Goal: Task Accomplishment & Management: Use online tool/utility

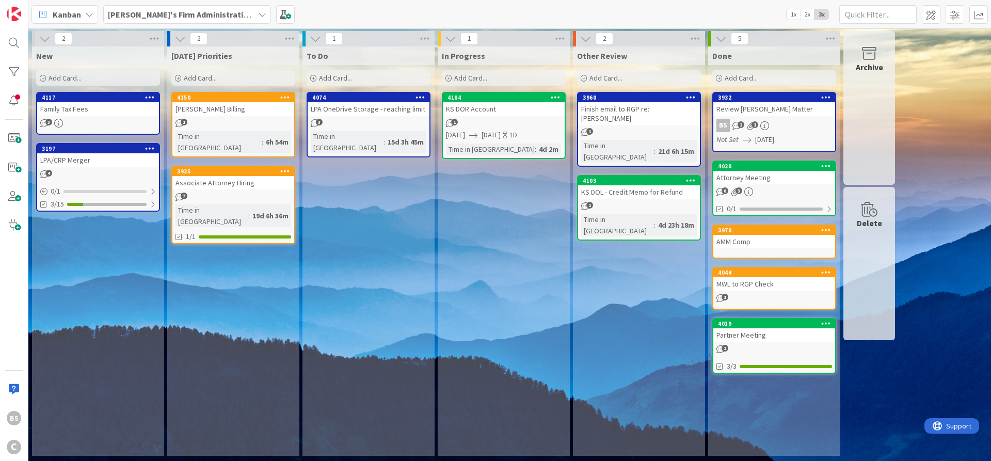
click at [314, 76] on icon at bounding box center [313, 78] width 6 height 6
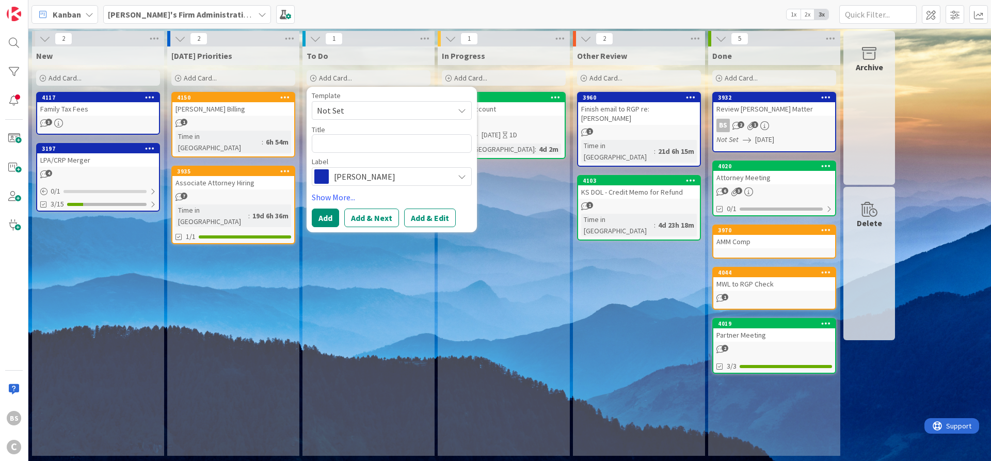
type textarea "x"
type textarea "E"
type textarea "x"
type textarea "Em"
type textarea "x"
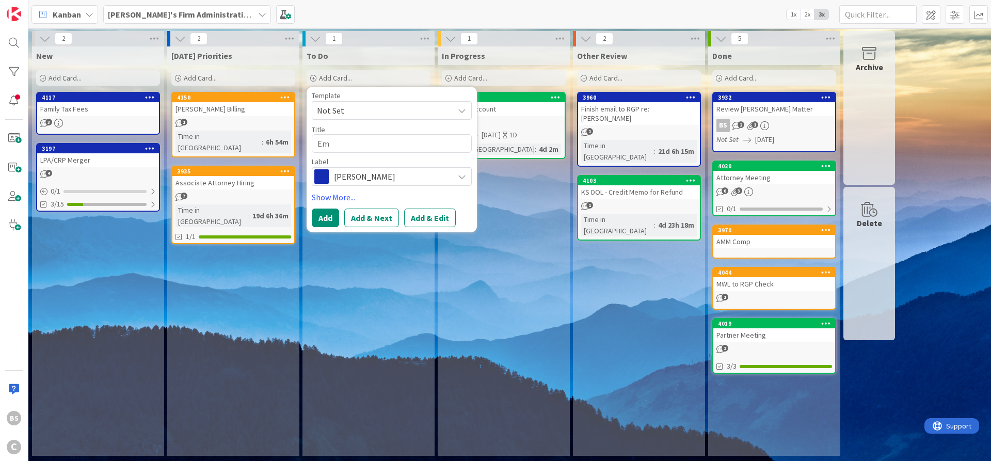
type textarea "E"
type textarea "x"
type textarea "D"
type textarea "x"
type textarea "Dr"
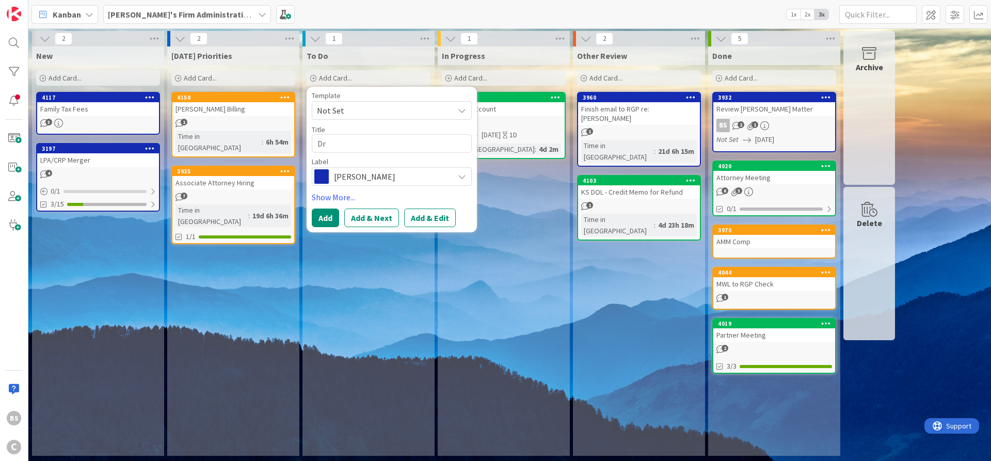
type textarea "x"
type textarea "Dra"
type textarea "x"
type textarea "Draf"
type textarea "x"
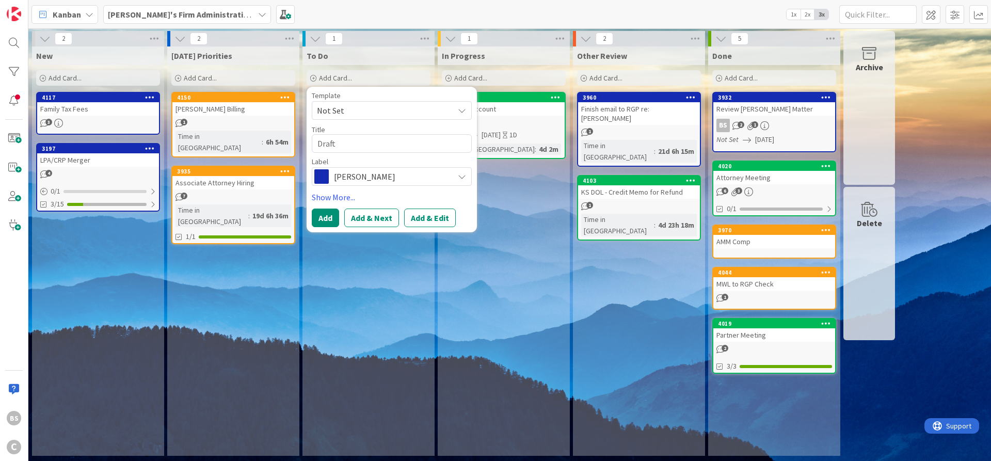
type textarea "Draft"
type textarea "x"
type textarea "Draft e"
type textarea "x"
type textarea "Draft em"
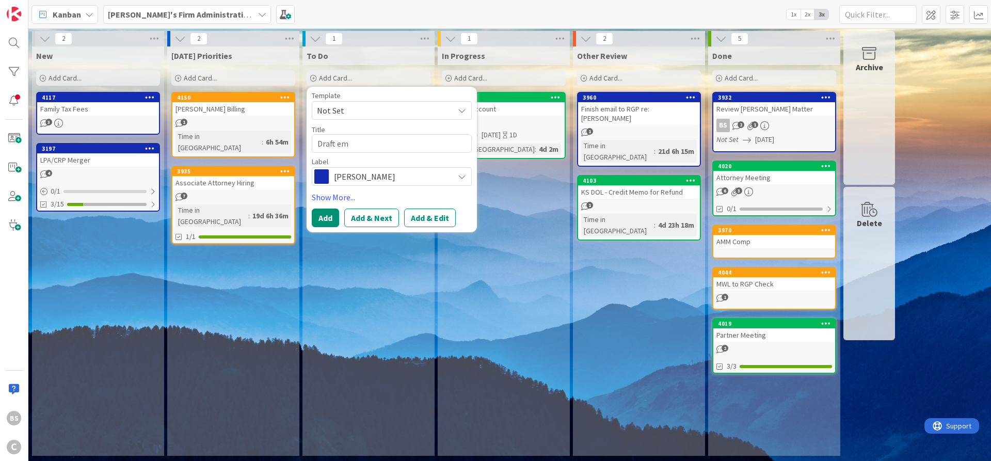
type textarea "x"
type textarea "Draft ema"
type textarea "x"
type textarea "Draft emai"
type textarea "x"
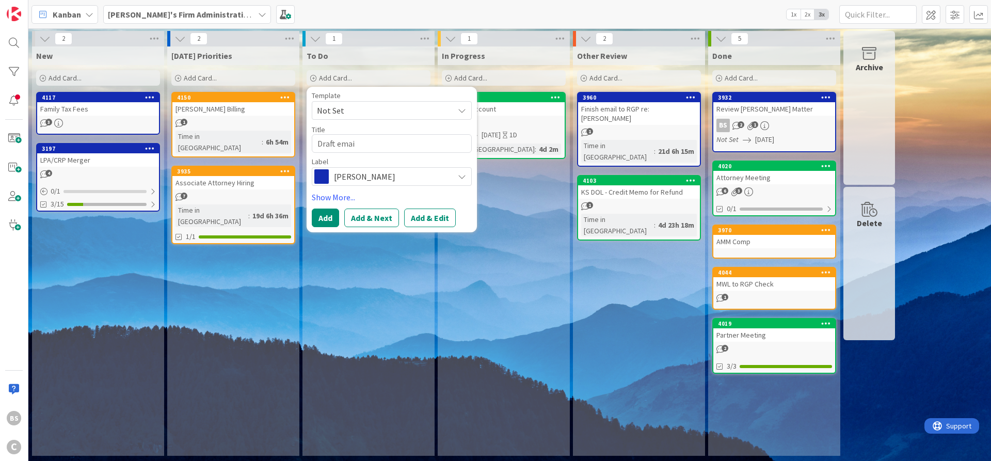
type textarea "Draft email"
type textarea "x"
type textarea "Draft email"
type textarea "x"
type textarea "Draft"
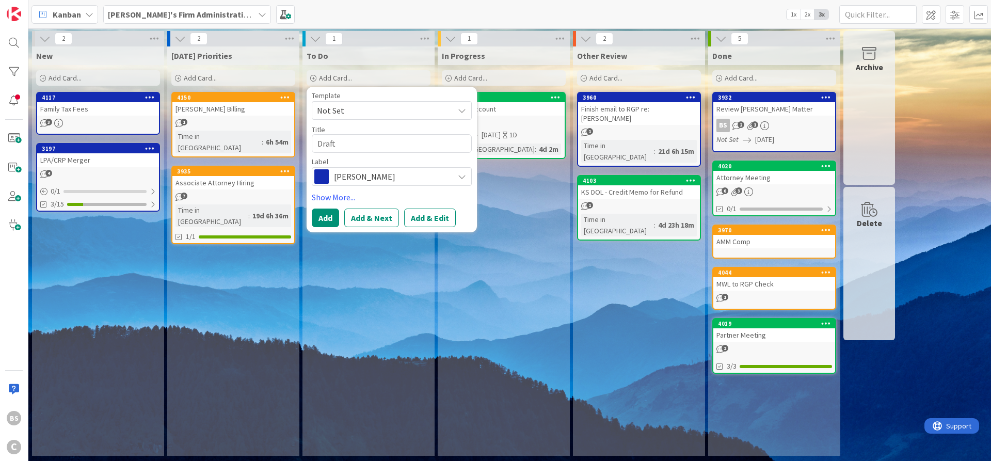
type textarea "x"
type textarea "Draft C"
type textarea "x"
type textarea "Draft CM"
type textarea "x"
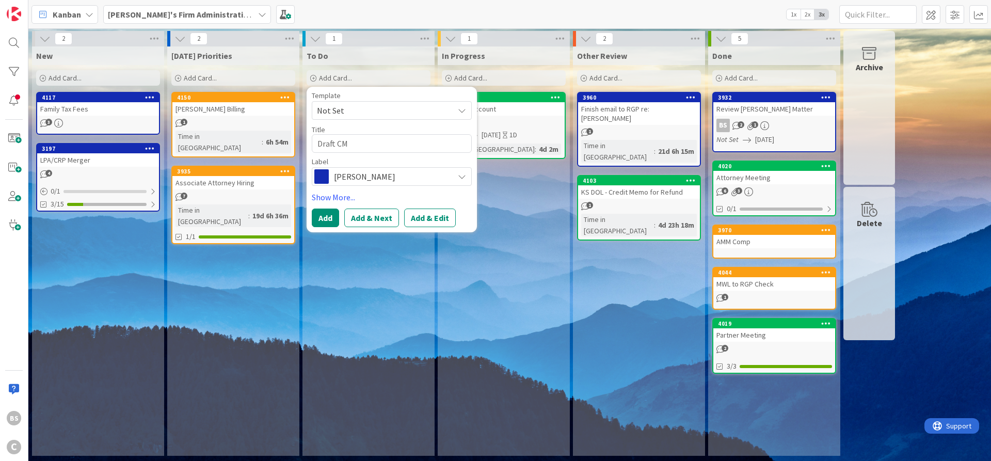
type textarea "Draft CMG"
type textarea "x"
type textarea "Draft CMG"
type textarea "x"
type textarea "Draft CMG e"
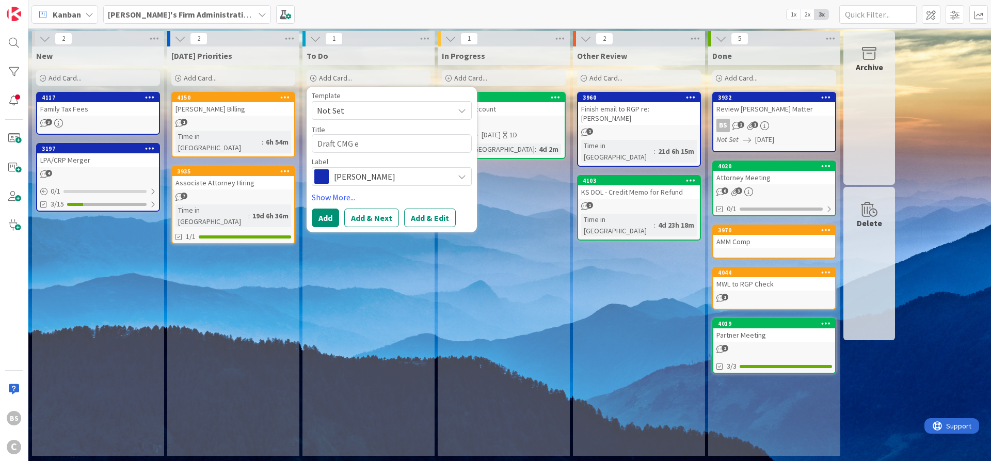
type textarea "x"
type textarea "Draft CMG em"
type textarea "x"
type textarea "Draft CMG ema"
type textarea "x"
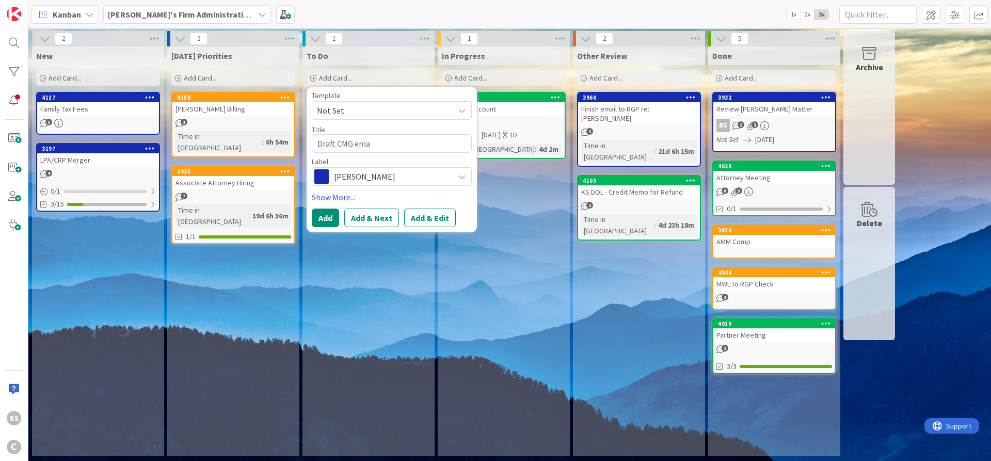
type textarea "Draft CMG emai"
type textarea "x"
type textarea "Draft CMG email"
type textarea "x"
type textarea "Draft CMG email"
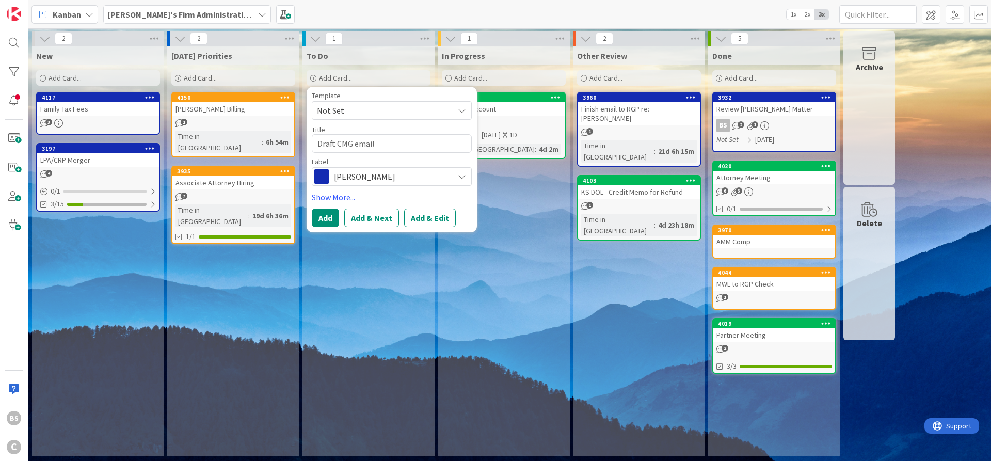
type textarea "x"
type textarea "Draft CMG email f"
type textarea "x"
type textarea "Draft CMG email fr"
type textarea "x"
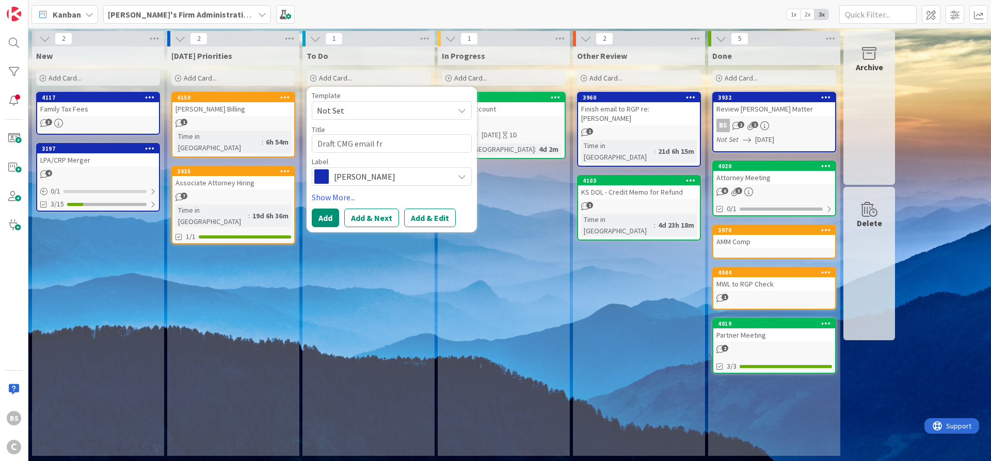
type textarea "Draft CMG email fro"
type textarea "x"
type textarea "Draft CMG email from"
type textarea "x"
type textarea "Draft CMG email fro"
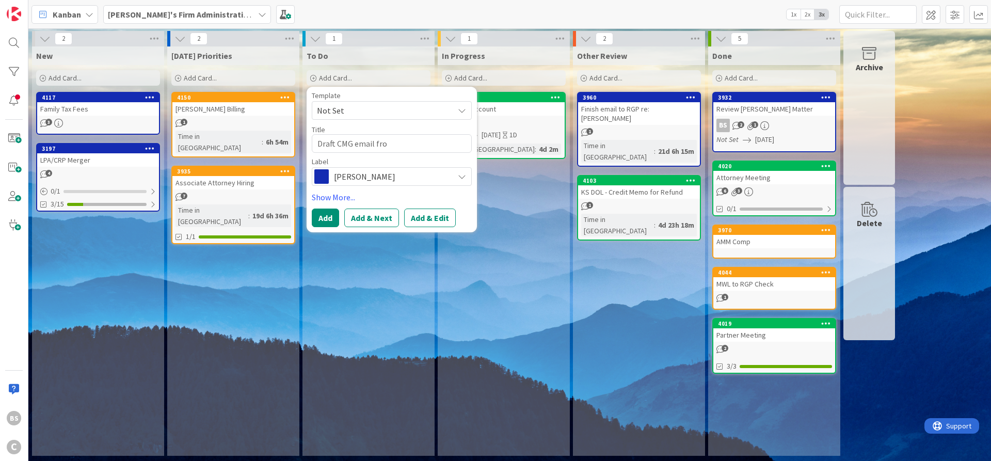
type textarea "x"
type textarea "Draft CMG email fr"
type textarea "x"
type textarea "Draft CMG email f"
type textarea "x"
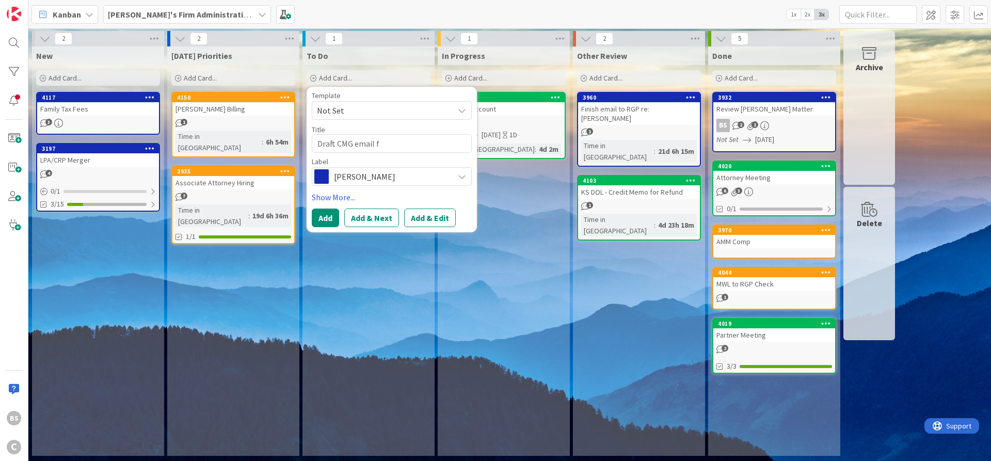
type textarea "Draft CMG email"
type textarea "x"
type textarea "Draft CMG email ("
type textarea "x"
type textarea "Draft CMG email (P"
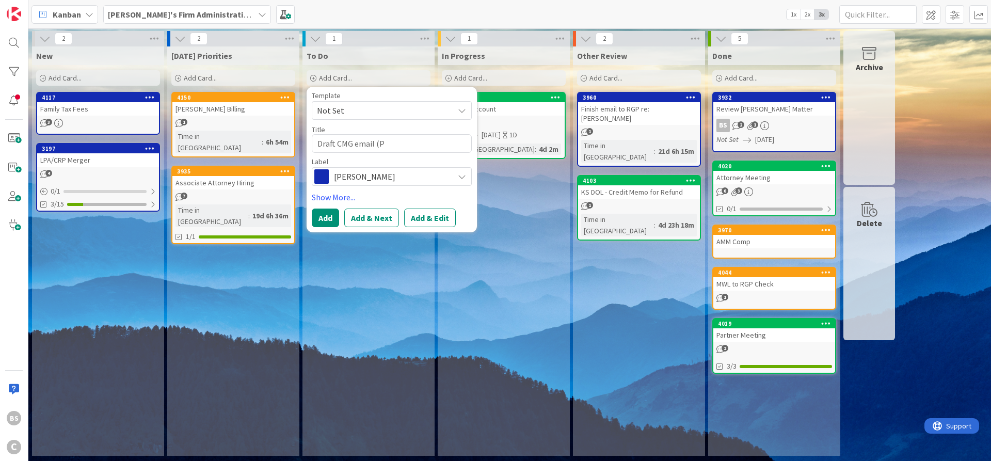
type textarea "x"
type textarea "Draft CMG email (Pa"
type textarea "x"
type textarea "Draft CMG email (Par"
type textarea "x"
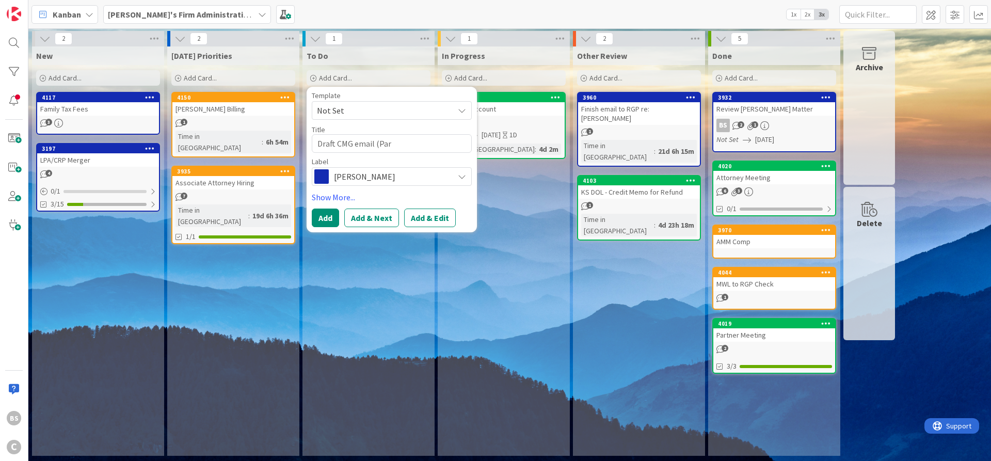
type textarea "Draft CMG email (Part"
type textarea "x"
type textarea "Draft CMG email (Partn"
type textarea "x"
type textarea "Draft CMG email (Partne"
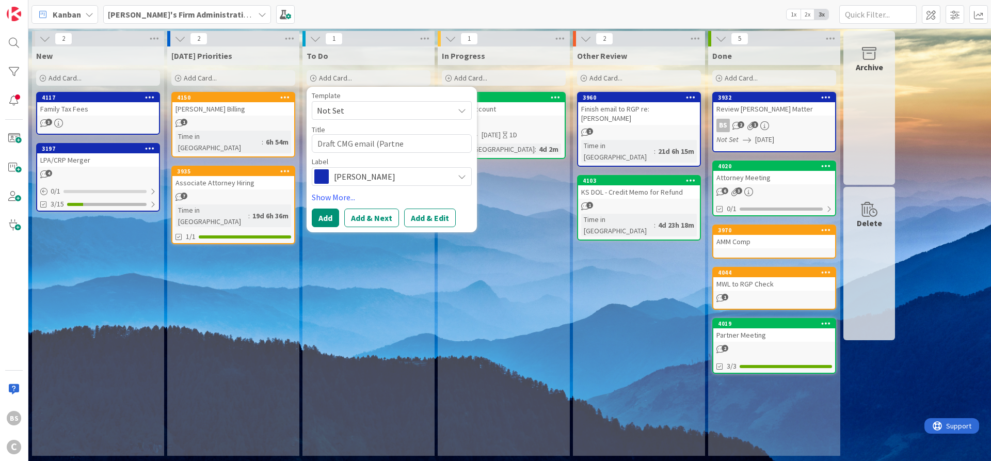
type textarea "x"
type textarea "Draft CMG email (Partner"
type textarea "x"
type textarea "Draft CMG email (Partner"
type textarea "x"
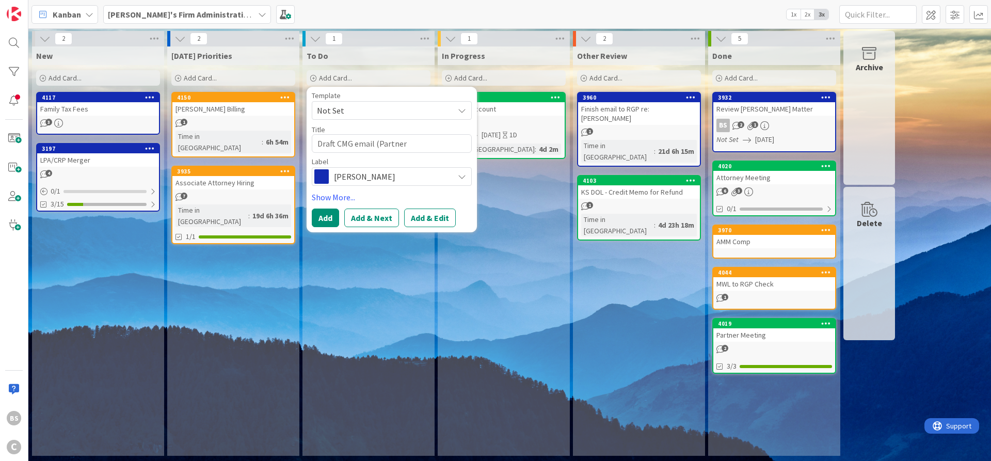
type textarea "Draft CMG email (Partner D"
type textarea "x"
type textarea "Draft CMG email (Partner Dr"
type textarea "x"
type textarea "Draft CMG email (Partner Drw"
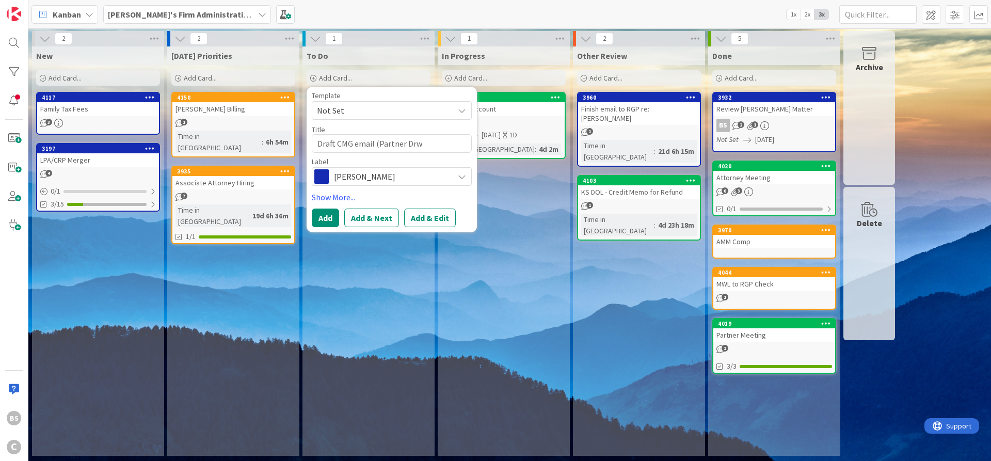
type textarea "x"
type textarea "Draft CMG email (Partner Drwa"
type textarea "x"
type textarea "Draft CMG email (Partner Drwas"
type textarea "x"
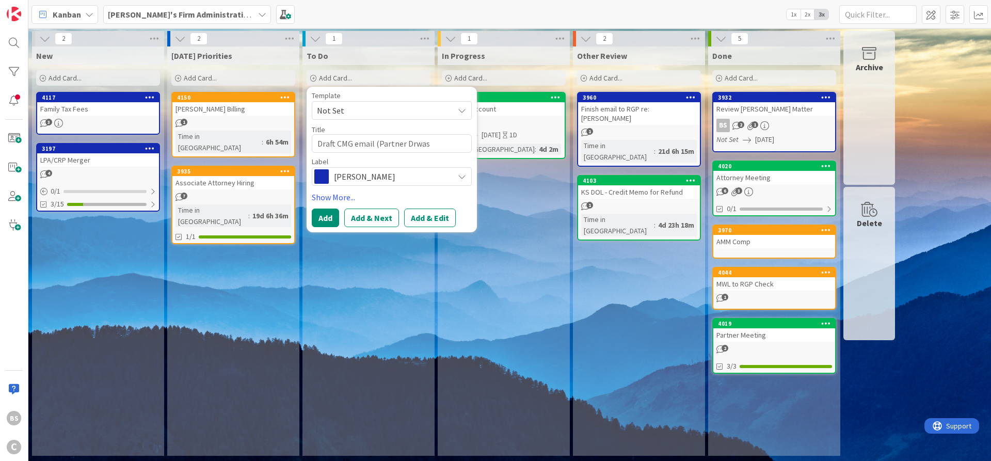
type textarea "Draft CMG email (Partner Drwa"
type textarea "x"
type textarea "Draft CMG email (Partner Drw"
type textarea "x"
type textarea "Draft CMG email (Partner Dr"
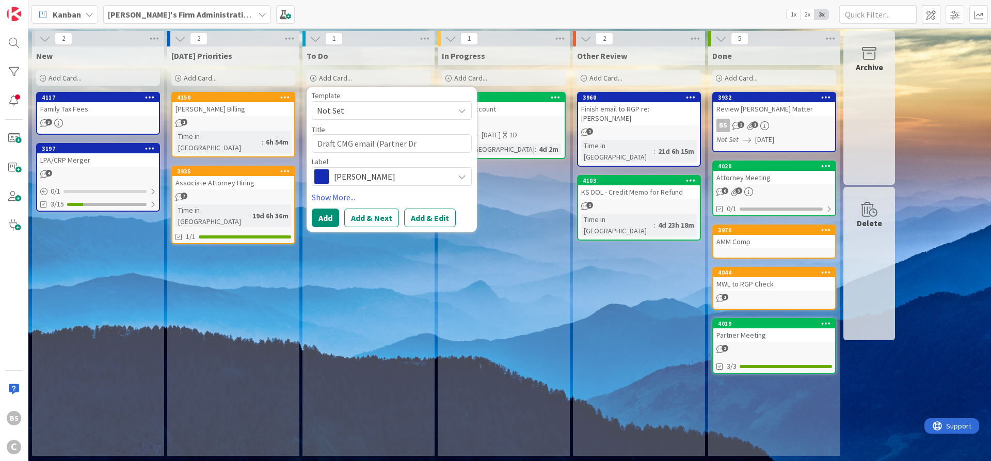
type textarea "x"
type textarea "Draft CMG email (Partner Dra"
type textarea "x"
type textarea "Draft CMG email (Partner Dras"
type textarea "x"
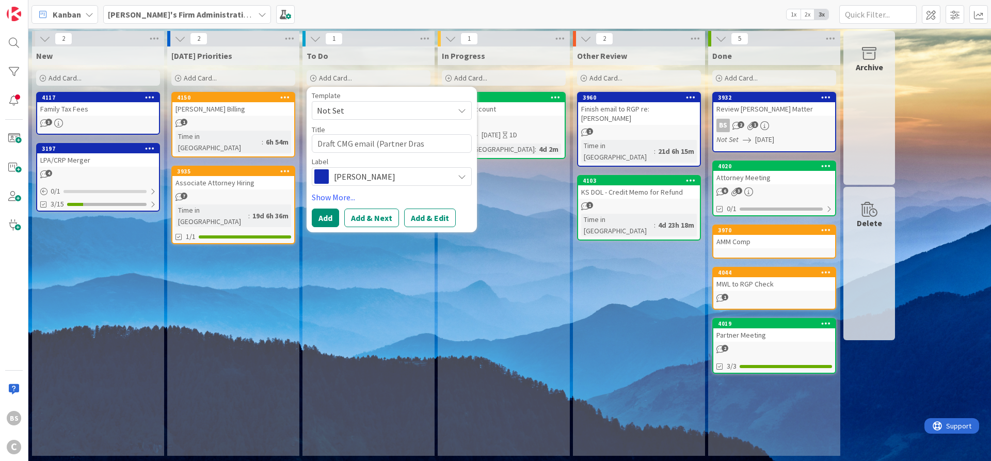
type textarea "Draft CMG email (Partner Dra"
type textarea "x"
type textarea "Draft CMG email (Partner Draw"
type textarea "x"
type textarea "Draft CMG email (Partner Draws"
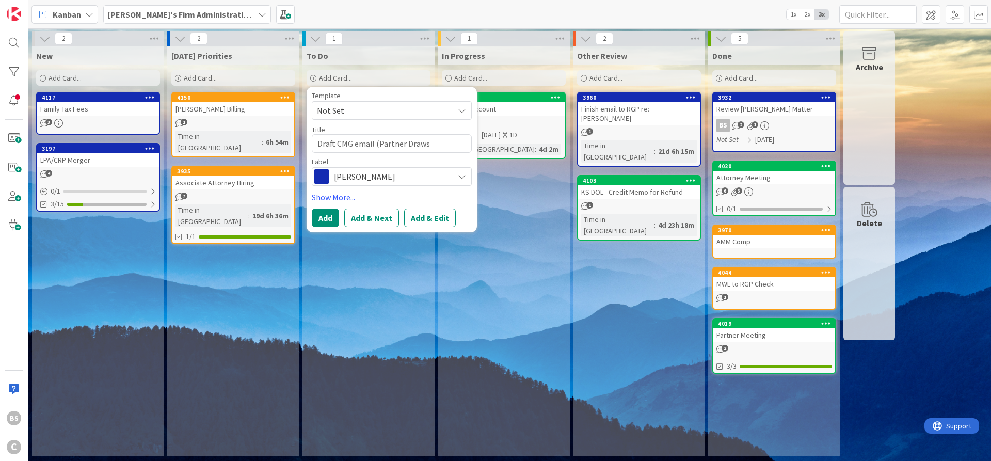
type textarea "x"
type textarea "Draft CMG email (Partner Draws)"
type textarea "x"
type textarea "Draft CMG email (Partner Draws)"
type textarea "x"
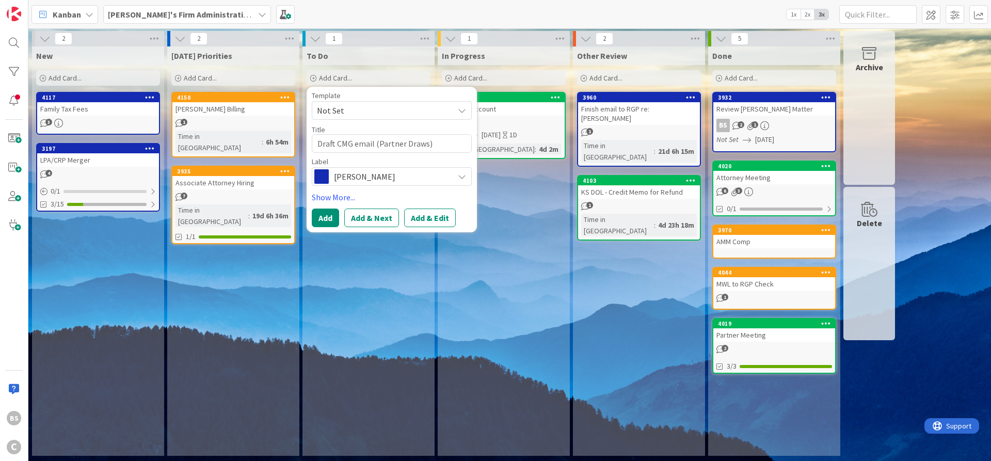
type textarea "Draft CMG email (Partner Draws) f"
type textarea "x"
type textarea "Draft CMG email (Partner Draws) fo"
type textarea "x"
type textarea "Draft CMG email (Partner Draws) for"
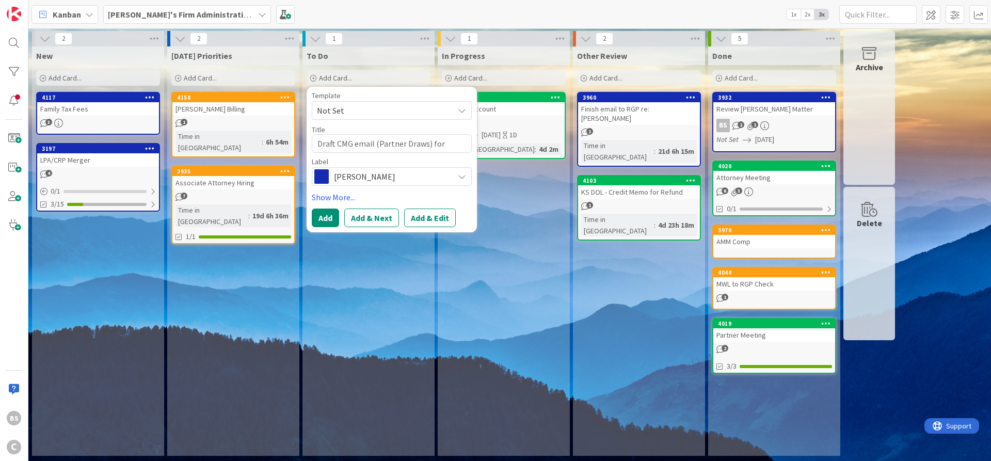
type textarea "x"
type textarea "Draft CMG email (Partner Draws) for"
type textarea "x"
type textarea "Draft CMG email (Partner Draws) for M"
type textarea "x"
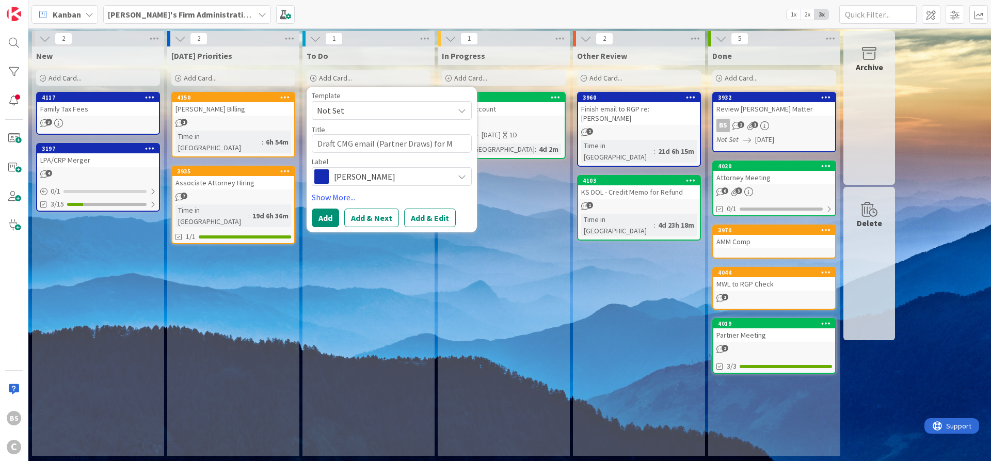
type textarea "Draft CMG email (Partner Draws) for MW"
type textarea "x"
type textarea "Draft CMG email (Partner Draws) for MWL"
click at [379, 179] on span "[PERSON_NAME]" at bounding box center [391, 176] width 115 height 14
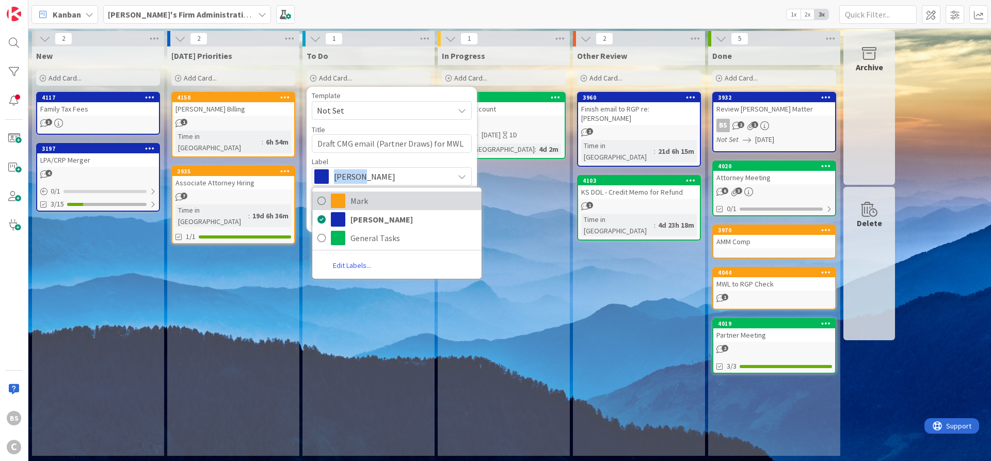
click at [374, 199] on span "Mark" at bounding box center [414, 200] width 126 height 15
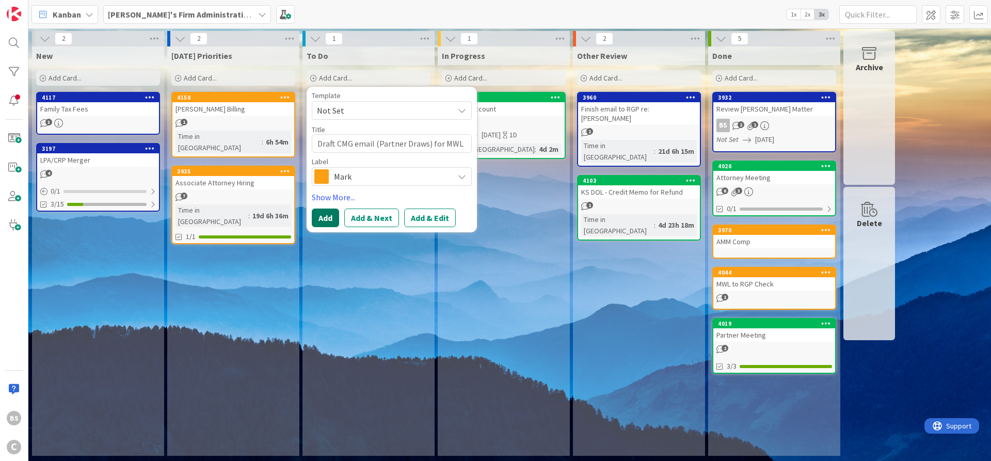
click at [316, 220] on button "Add" at bounding box center [325, 218] width 27 height 19
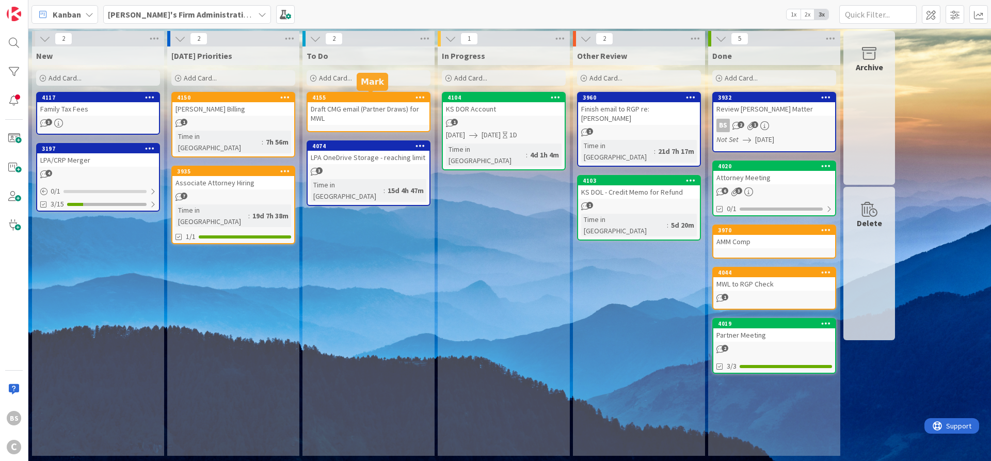
click at [366, 99] on div "4155" at bounding box center [370, 97] width 117 height 7
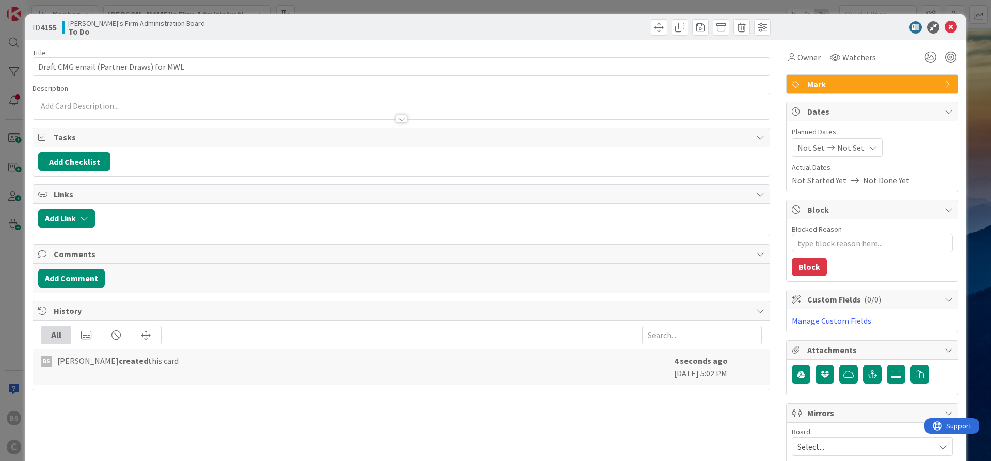
type textarea "x"
click at [852, 148] on span "Not Set" at bounding box center [850, 147] width 27 height 12
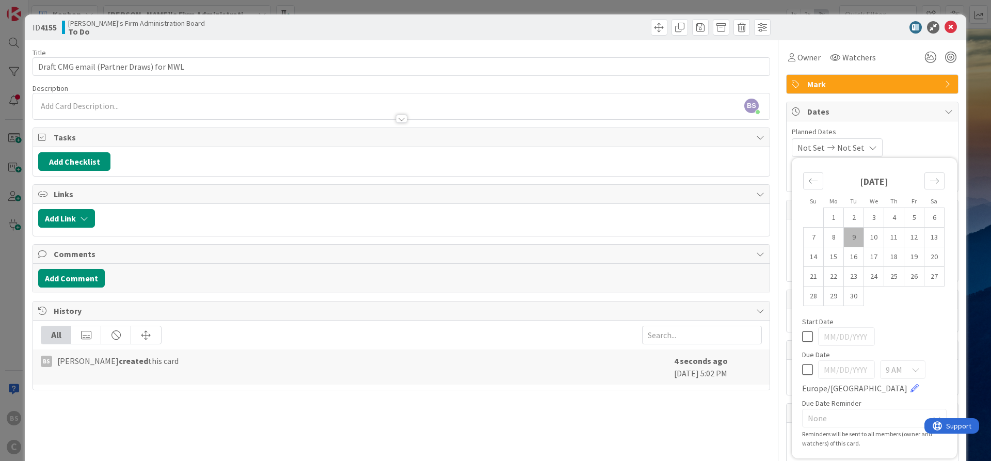
click at [808, 371] on icon at bounding box center [807, 369] width 11 height 12
type input "[DATE]"
type textarea "x"
click at [874, 235] on td "10" at bounding box center [874, 238] width 20 height 20
type input "[DATE]"
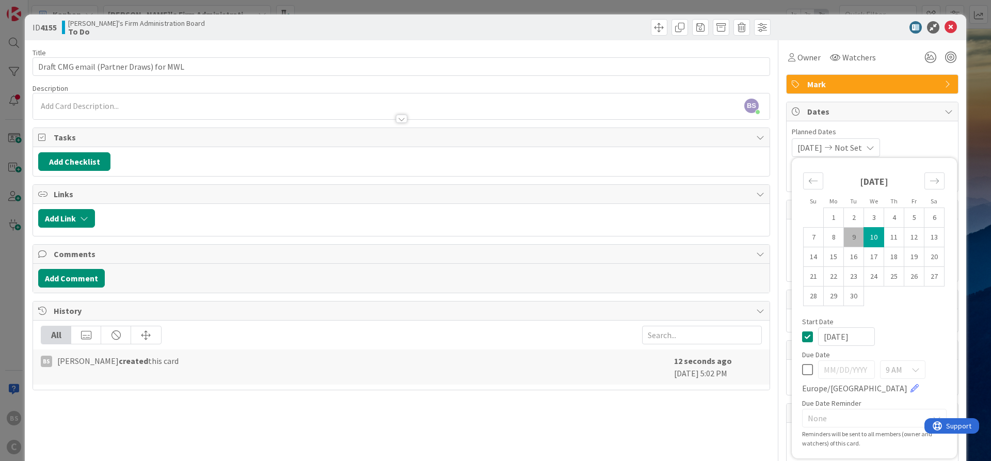
type textarea "x"
click at [810, 337] on icon at bounding box center [807, 336] width 11 height 12
click at [807, 366] on icon at bounding box center [807, 369] width 11 height 12
type input "[DATE]"
type textarea "x"
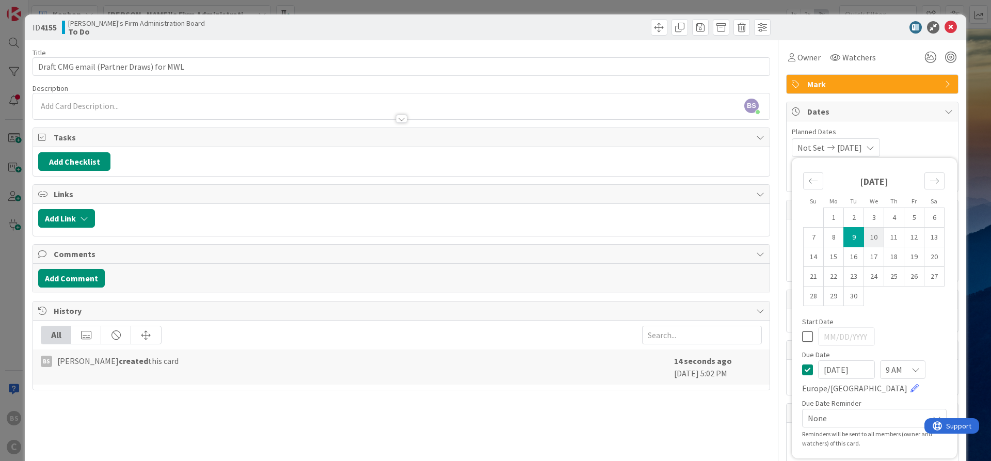
click at [876, 240] on td "10" at bounding box center [874, 238] width 20 height 20
type input "[DATE]"
click at [921, 114] on span "Dates" at bounding box center [873, 111] width 132 height 12
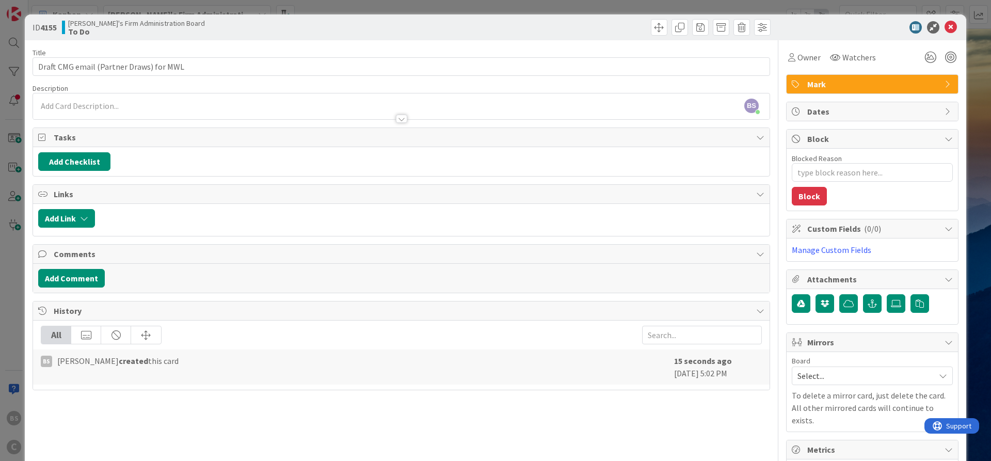
click at [940, 110] on div "Dates" at bounding box center [872, 111] width 171 height 19
type textarea "x"
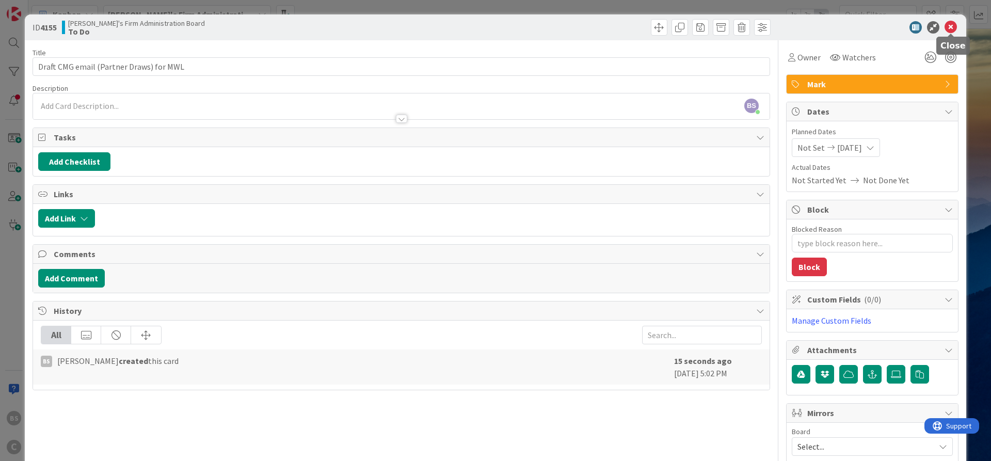
click at [951, 30] on icon at bounding box center [951, 27] width 12 height 12
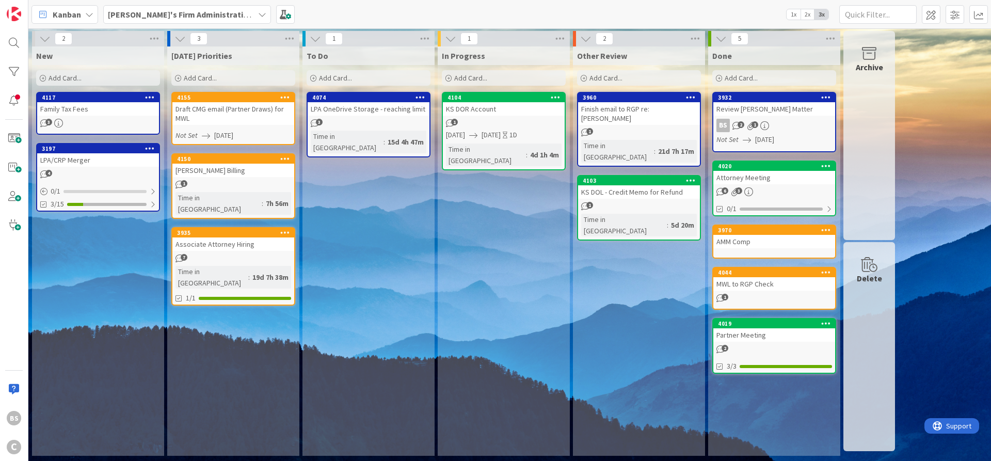
click at [150, 10] on b "[PERSON_NAME]'s Firm Administration Board" at bounding box center [192, 14] width 169 height 10
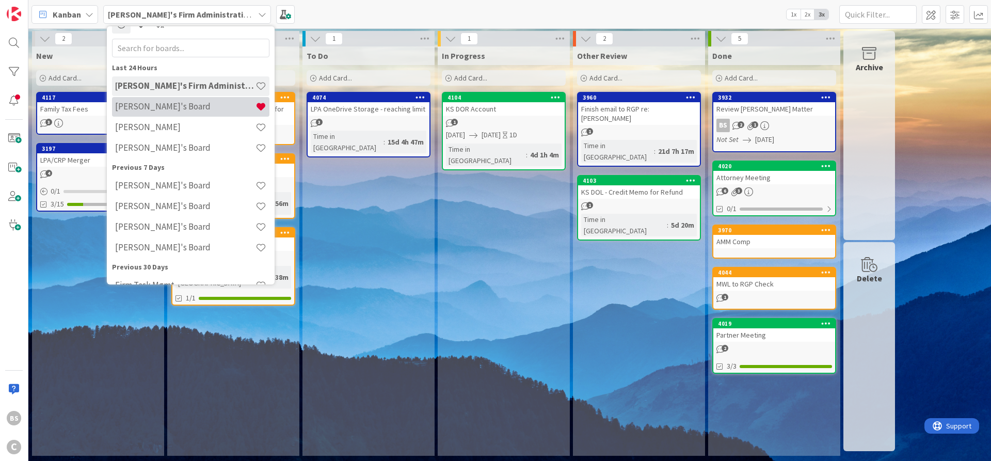
click at [162, 102] on h4 "[PERSON_NAME]'s Board" at bounding box center [185, 106] width 140 height 10
